Goal: Task Accomplishment & Management: Manage account settings

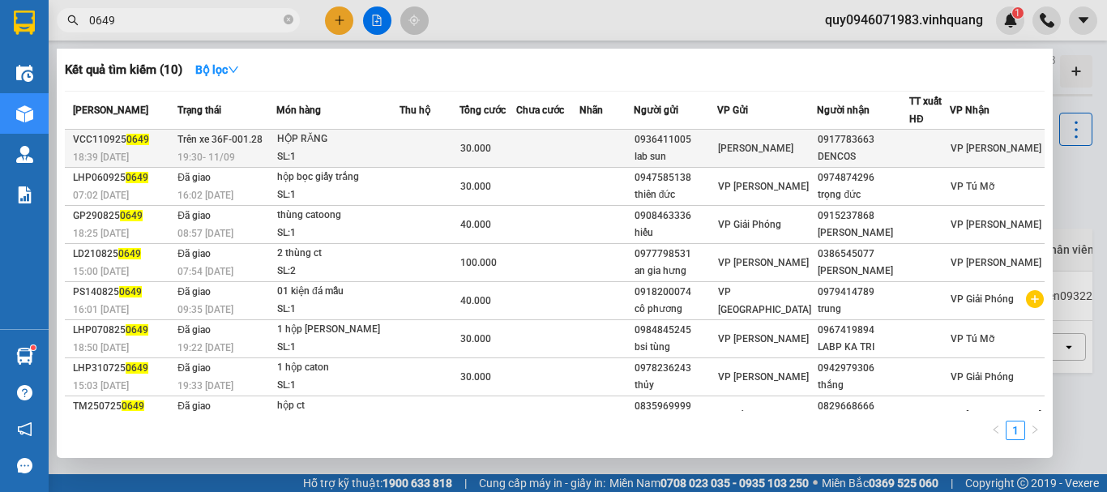
type input "0649"
click at [903, 146] on div "0917783663" at bounding box center [863, 139] width 91 height 17
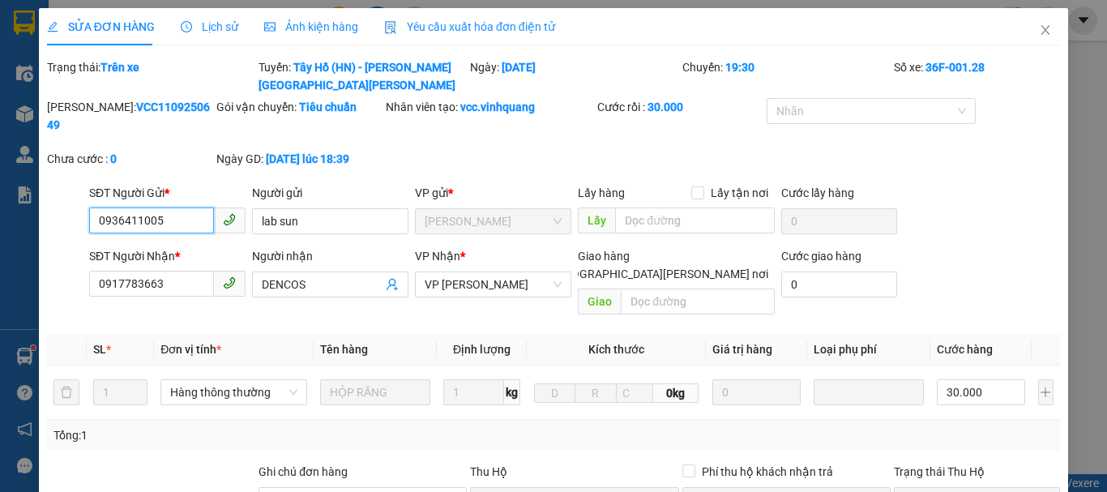
type input "0936411005"
type input "lab sun"
type input "0917783663"
type input "DENCOS"
type input "30.000"
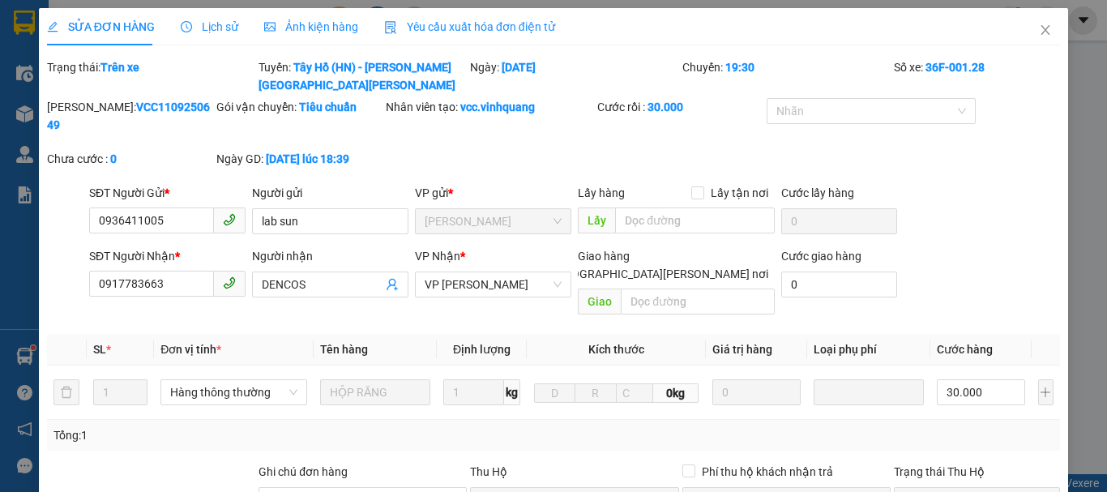
click at [119, 24] on span "SỬA ĐƠN HÀNG" at bounding box center [101, 26] width 108 height 13
click at [177, 271] on input "0917783663" at bounding box center [151, 284] width 125 height 26
type input "0983212566"
click at [306, 276] on input "DENCOS" at bounding box center [322, 285] width 121 height 18
type input "D"
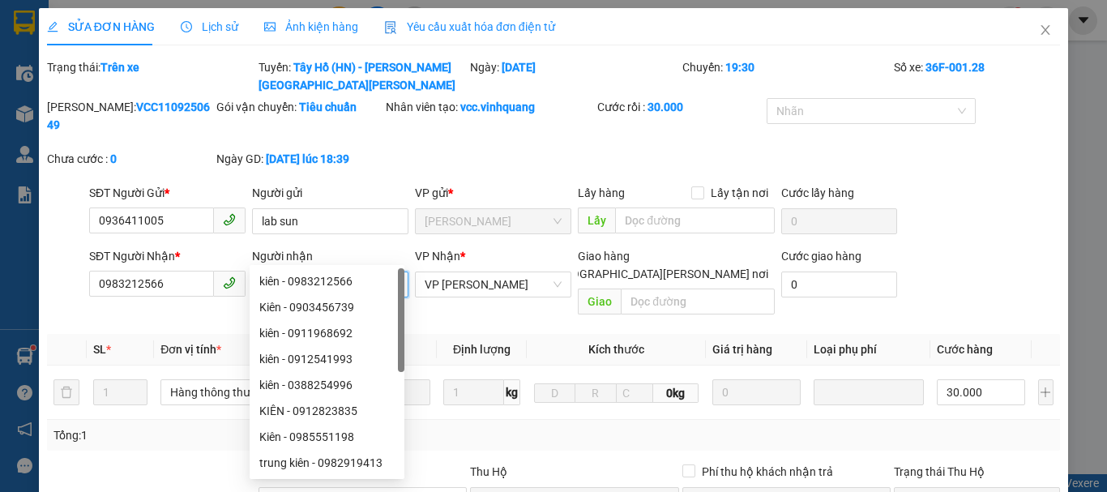
scroll to position [81, 0]
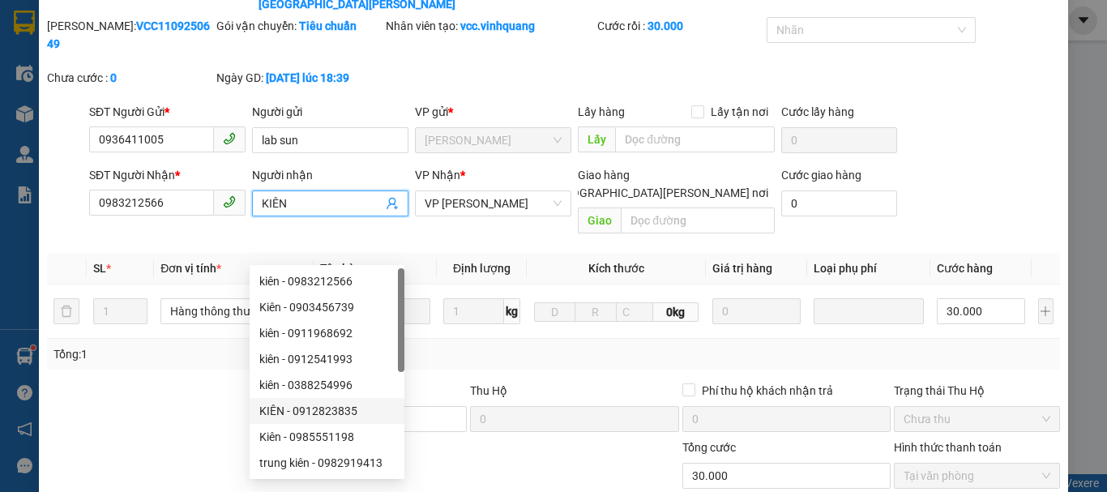
type input "KIÊN"
click at [137, 438] on div at bounding box center [193, 466] width 297 height 57
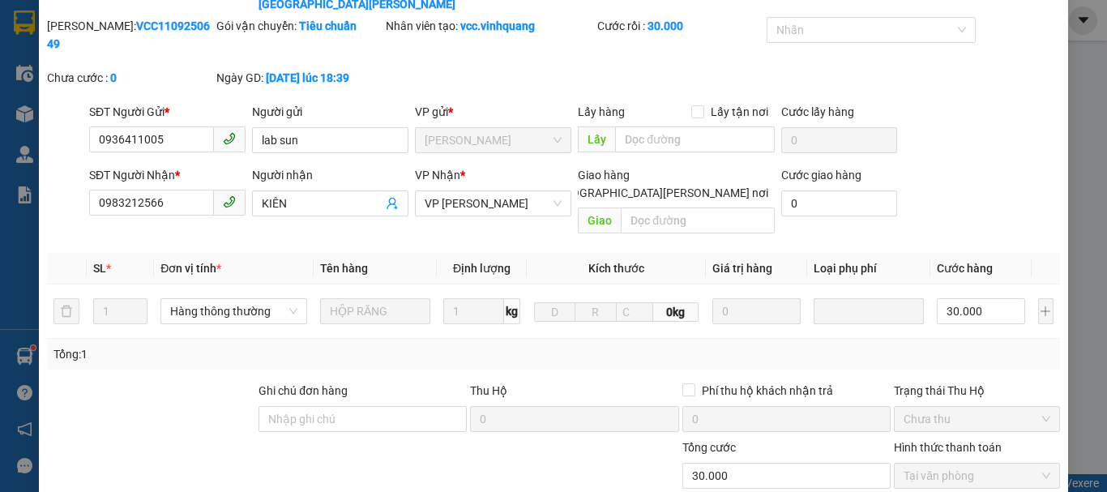
scroll to position [243, 0]
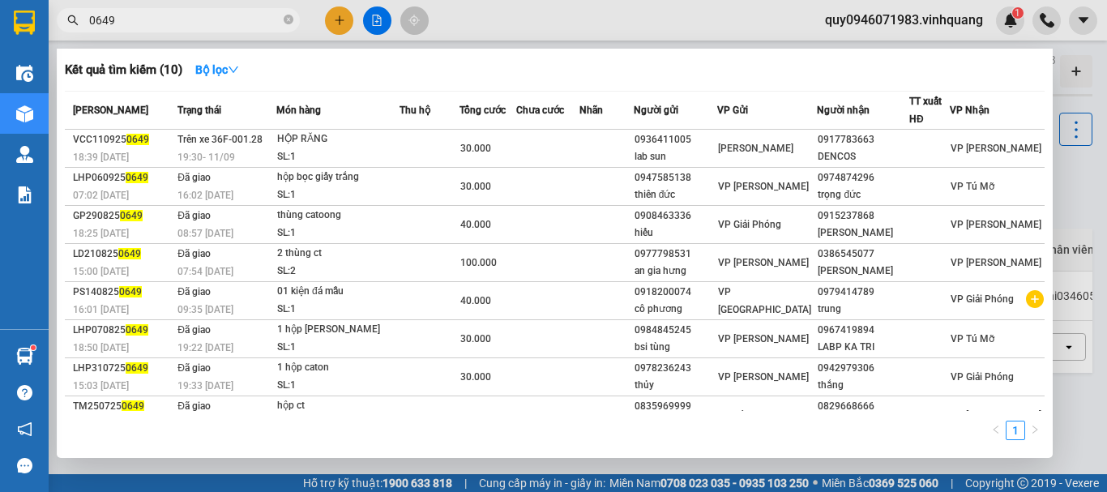
click at [169, 28] on input "0649" at bounding box center [184, 20] width 191 height 18
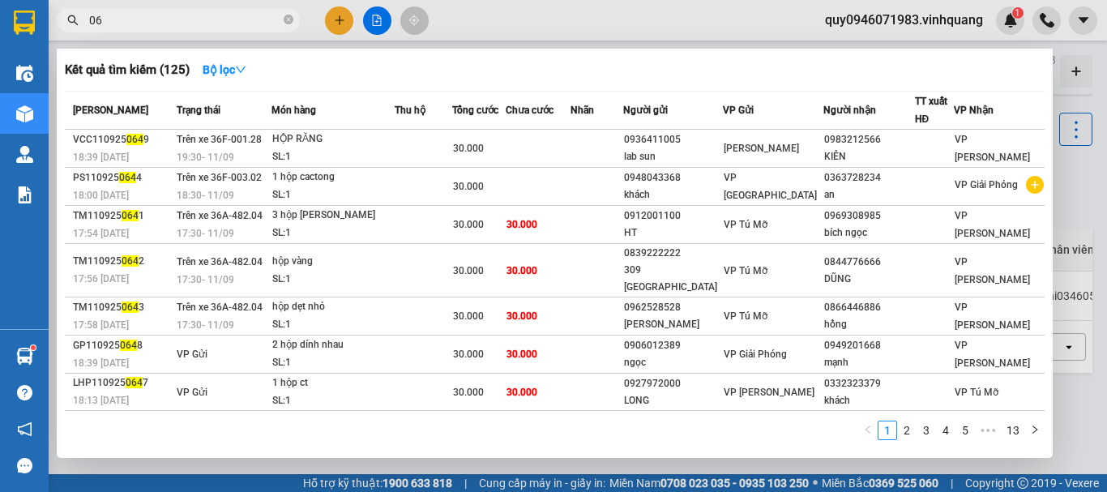
type input "0"
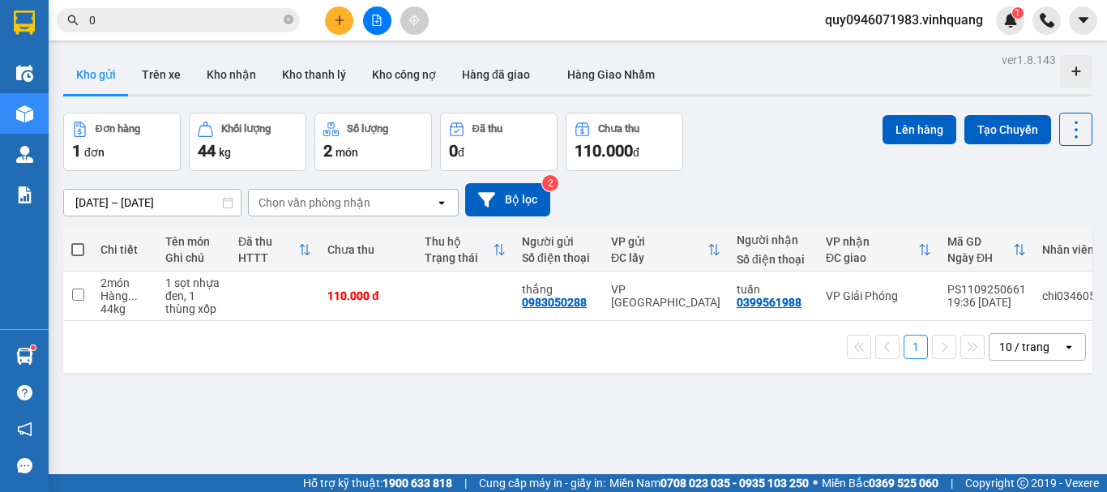
type input "0"
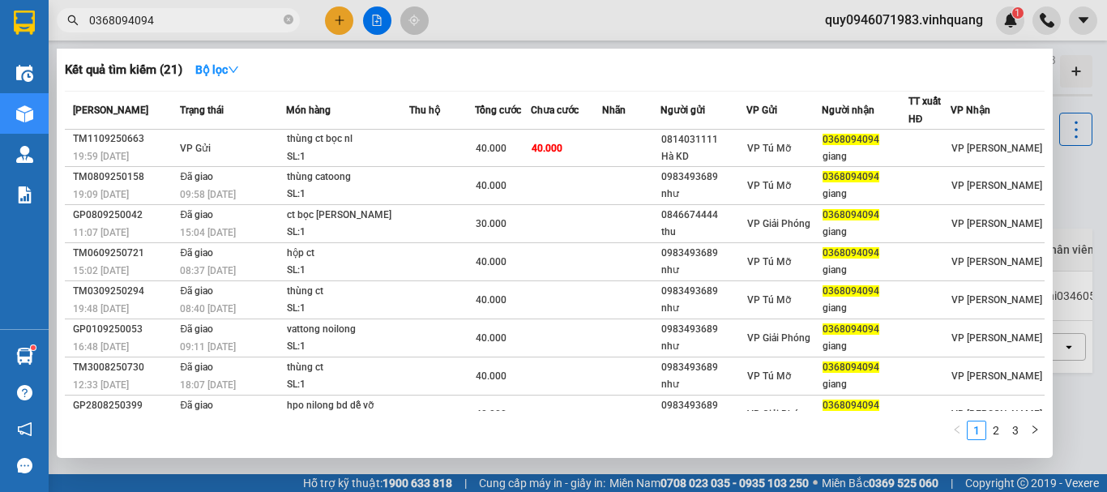
type input "0368094094"
